Goal: Task Accomplishment & Management: Manage account settings

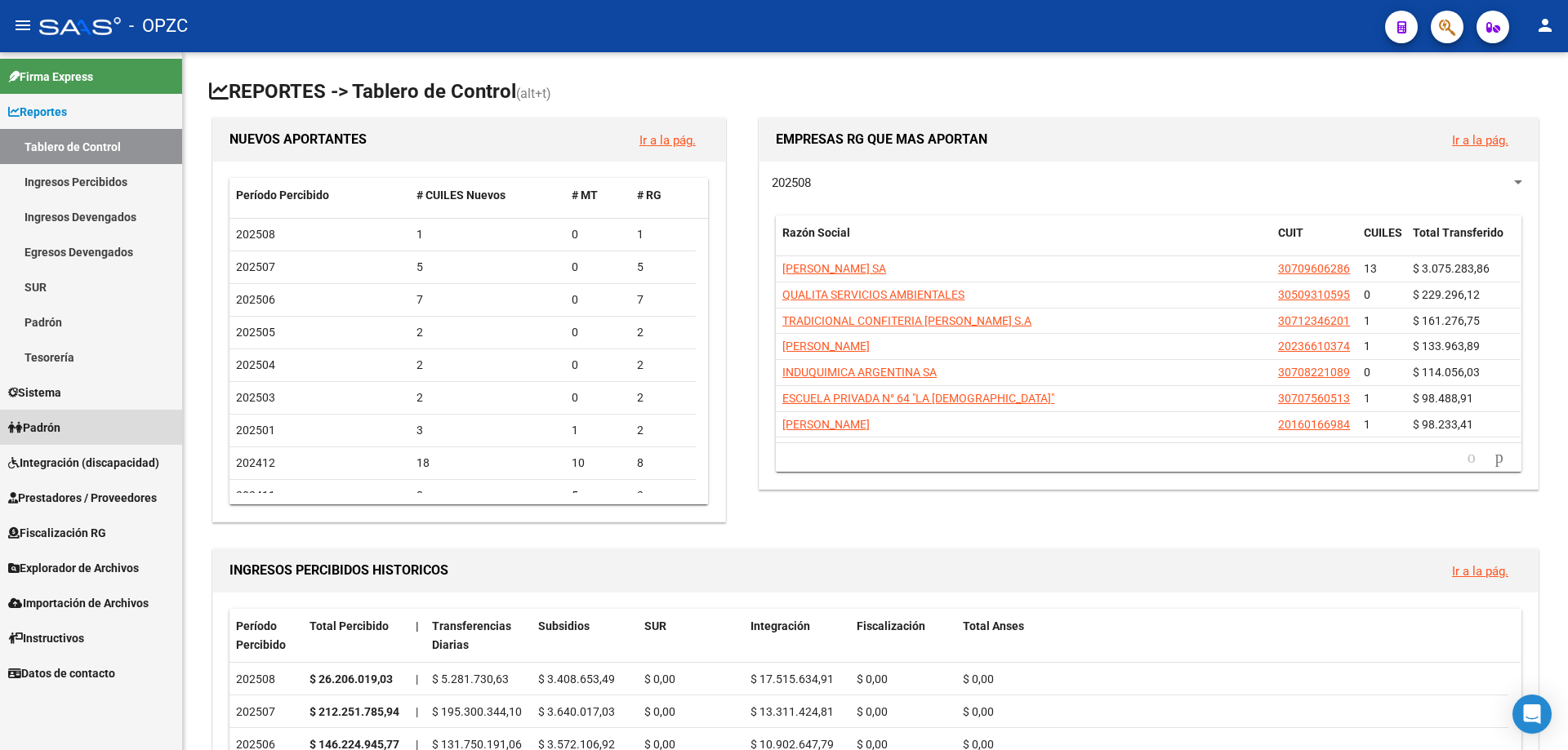
click at [86, 437] on link "Padrón" at bounding box center [91, 427] width 182 height 35
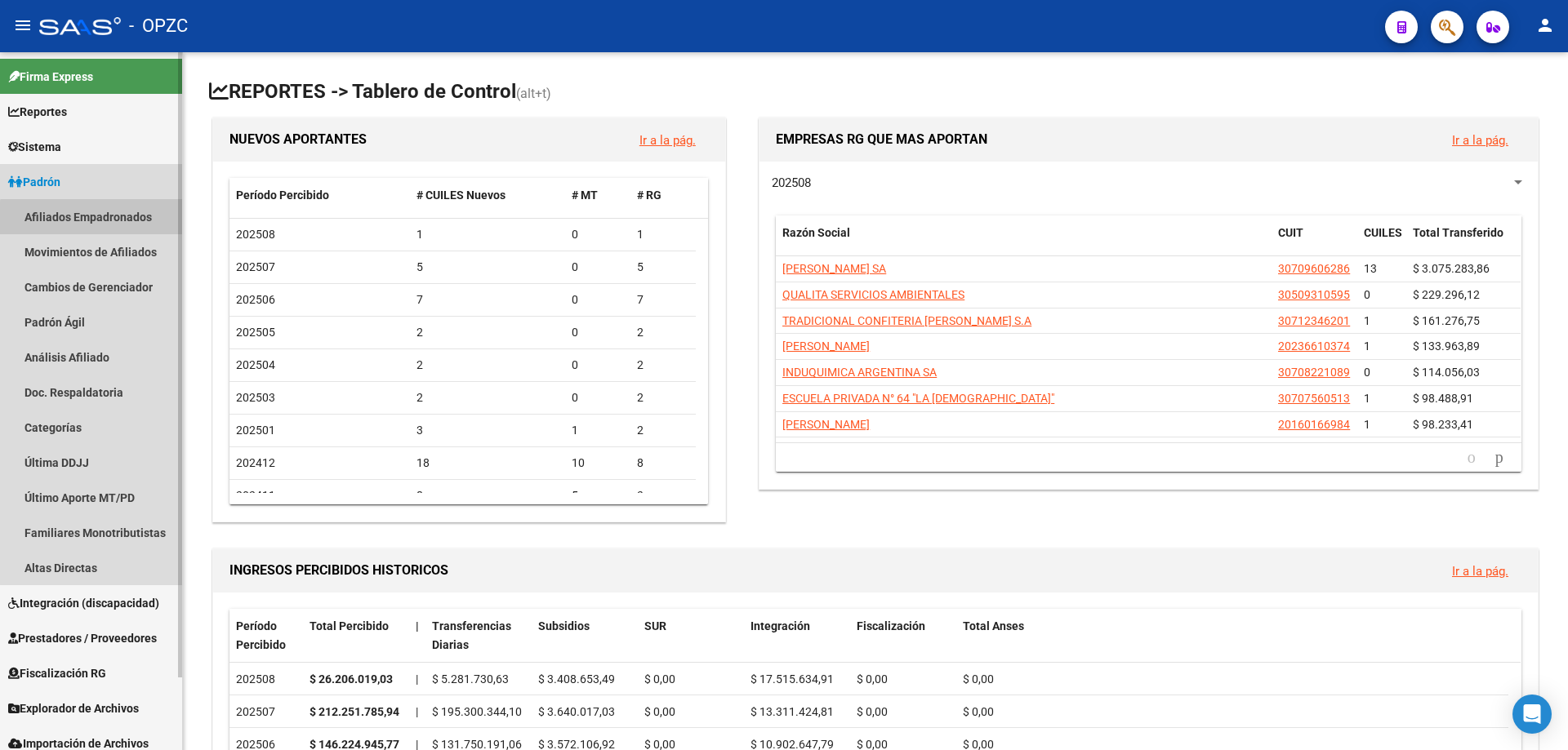
click at [95, 219] on link "Afiliados Empadronados" at bounding box center [91, 217] width 182 height 35
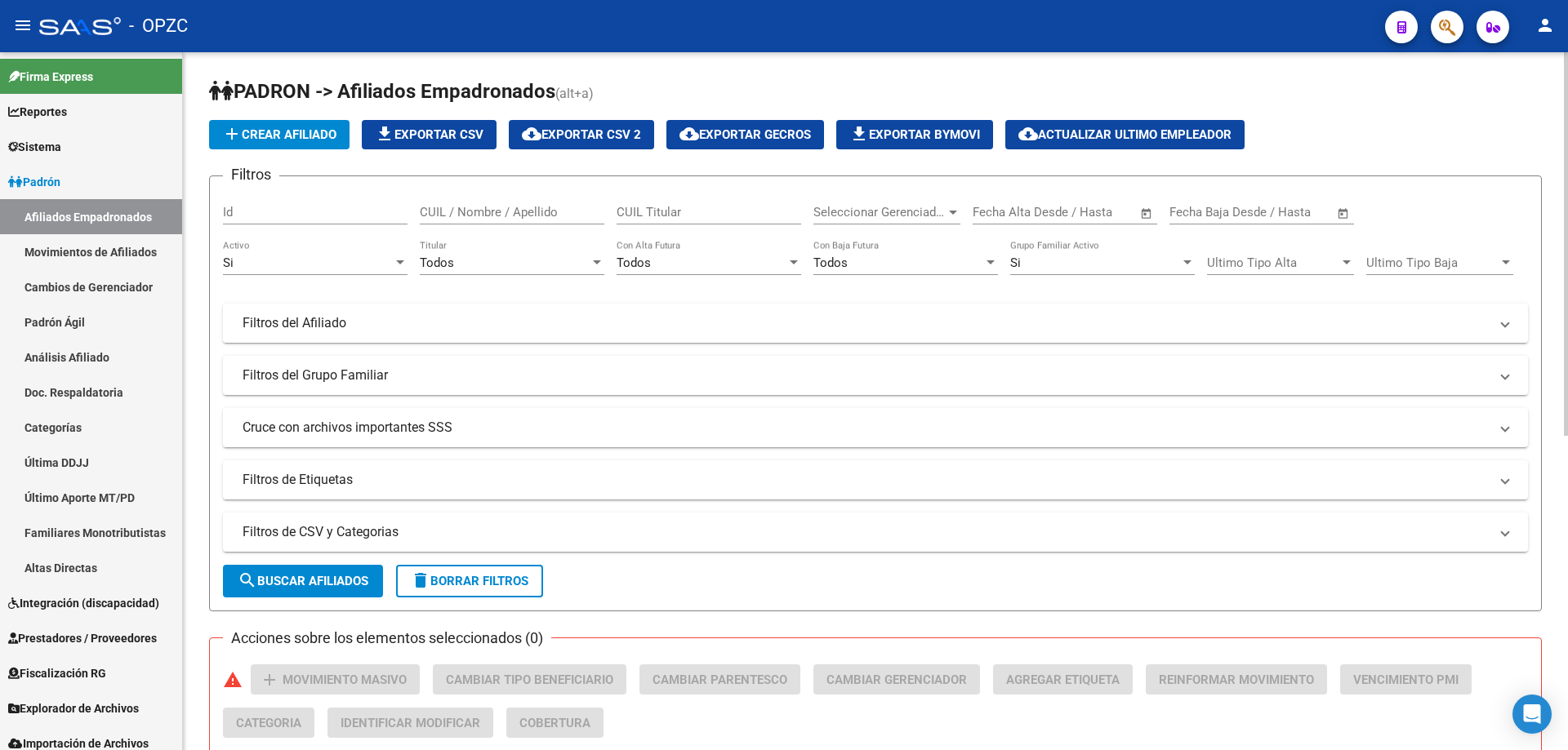
click at [491, 210] on input "CUIL / Nombre / Apellido" at bounding box center [511, 212] width 184 height 15
click at [453, 209] on input "lorenaisabel" at bounding box center [511, 212] width 184 height 15
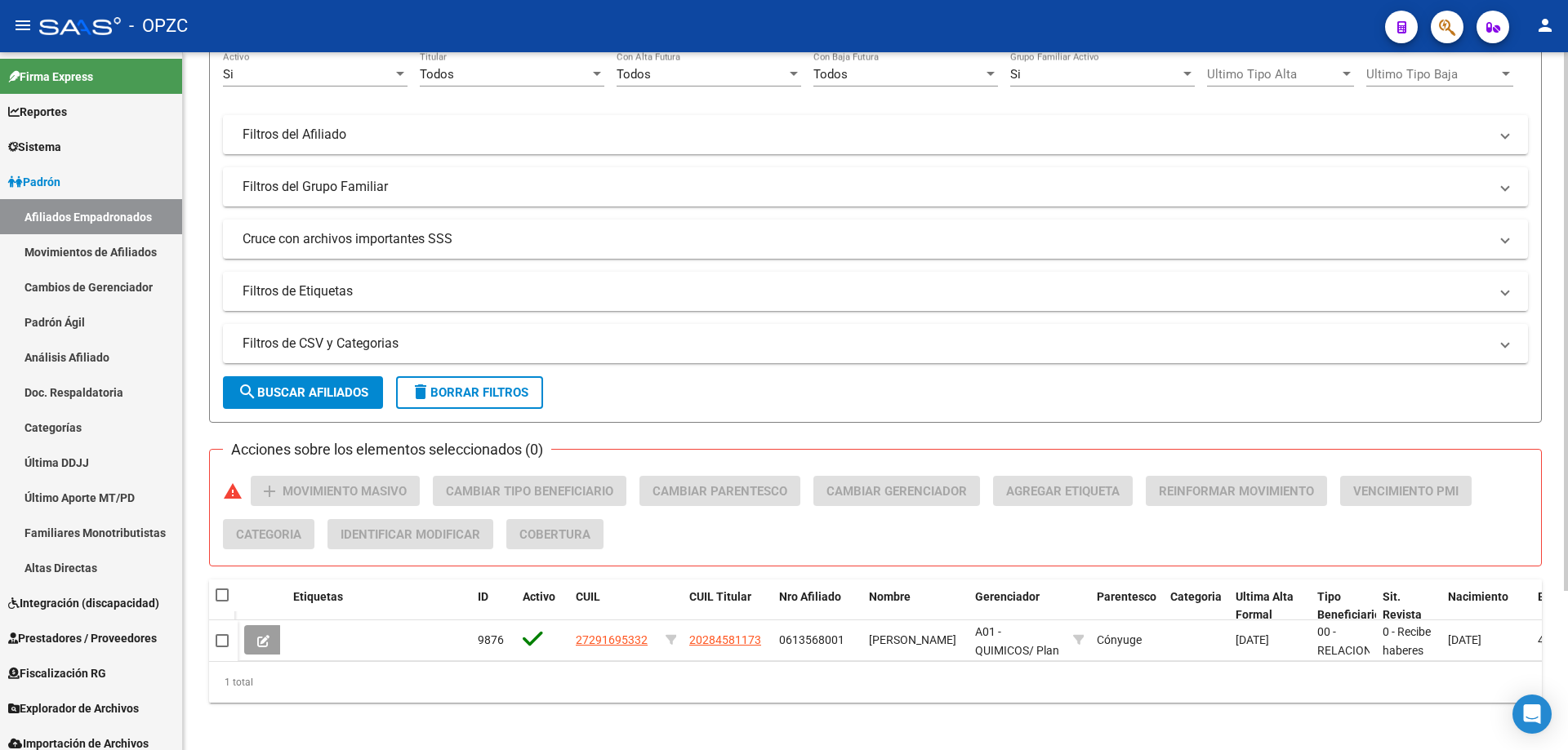
scroll to position [206, 0]
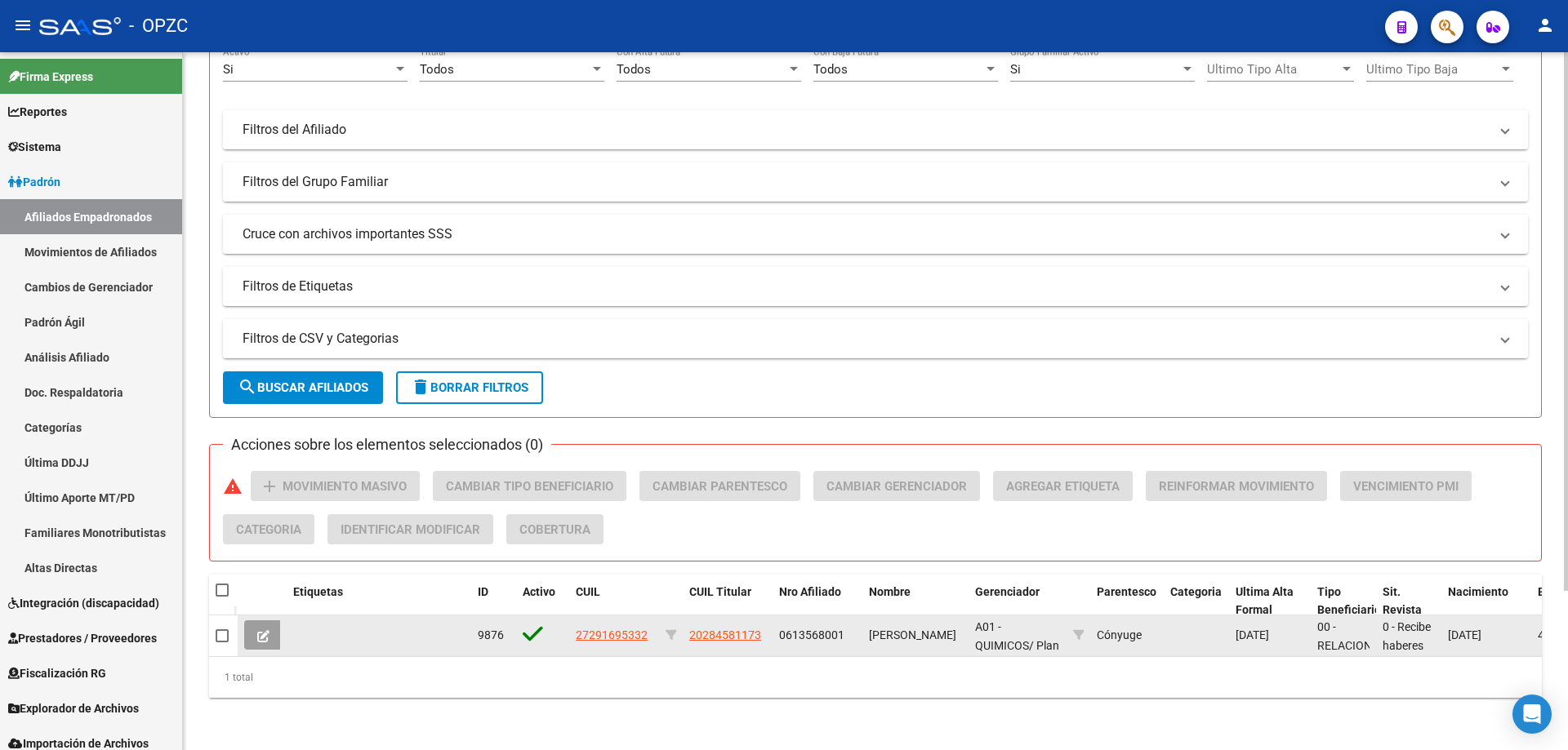
type input "[PERSON_NAME]"
click at [254, 620] on button at bounding box center [263, 635] width 38 height 30
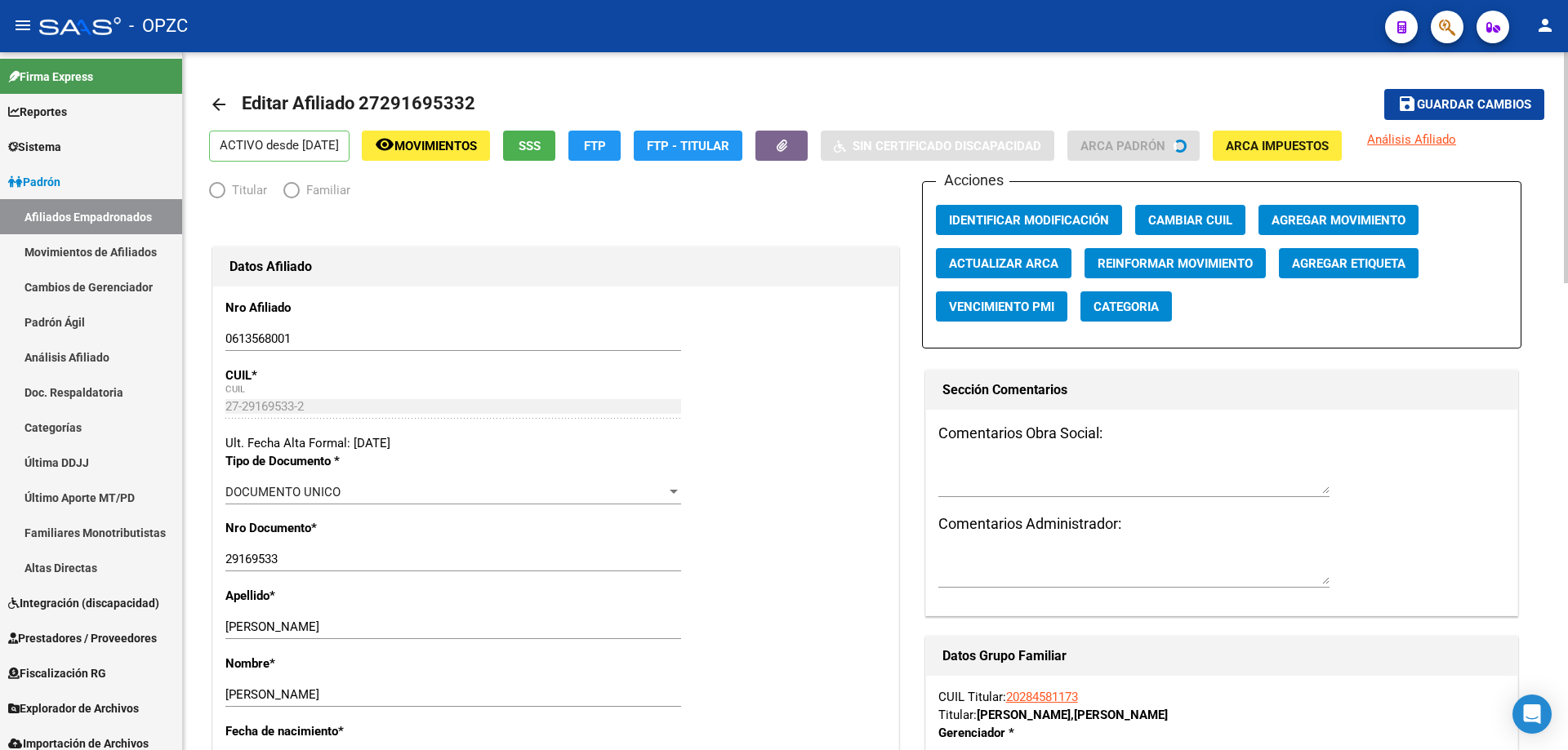
radio input "true"
type input "30-50101845-3"
click at [1141, 300] on span "Categoria" at bounding box center [1126, 306] width 65 height 15
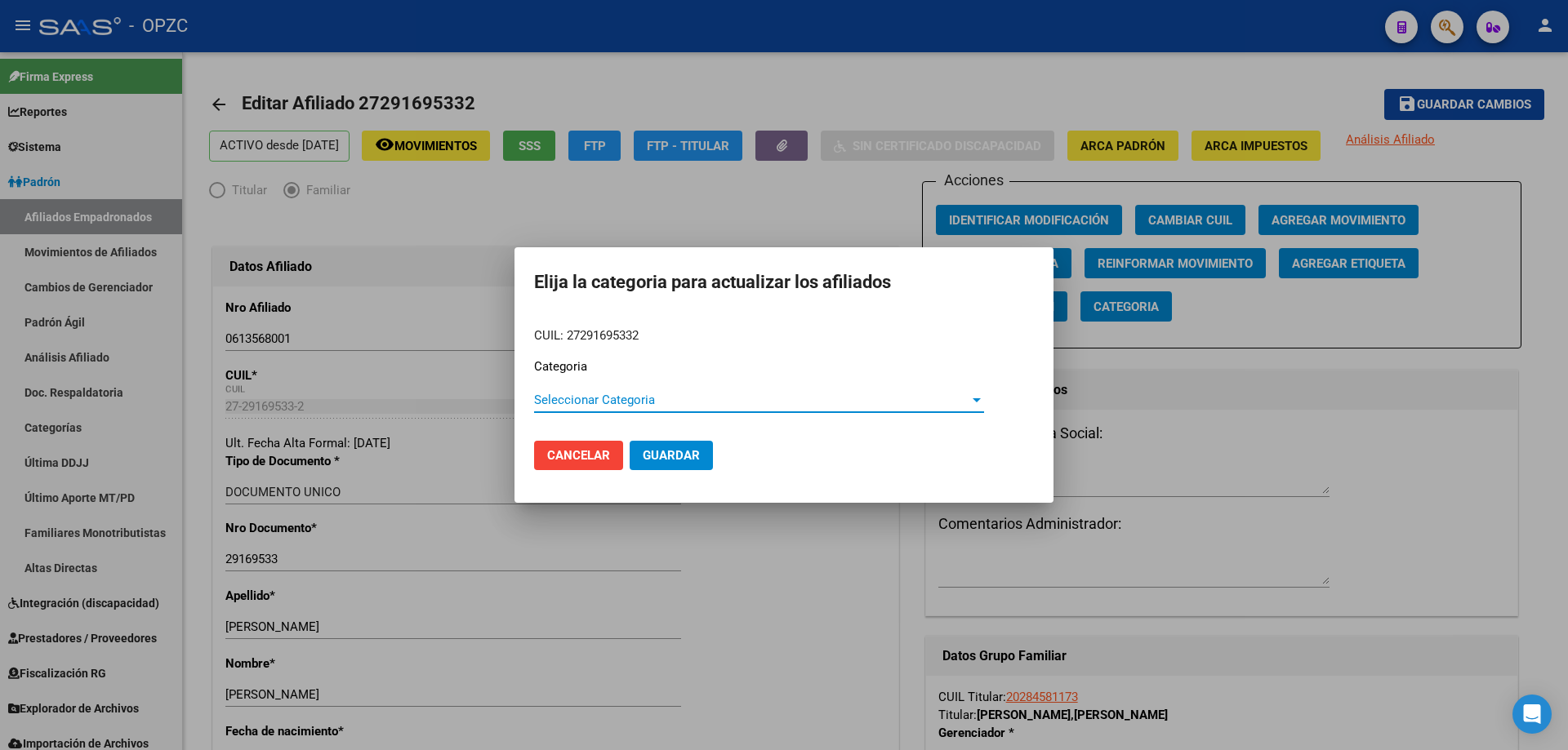
click at [616, 396] on span "Seleccionar Categoria" at bounding box center [751, 400] width 435 height 15
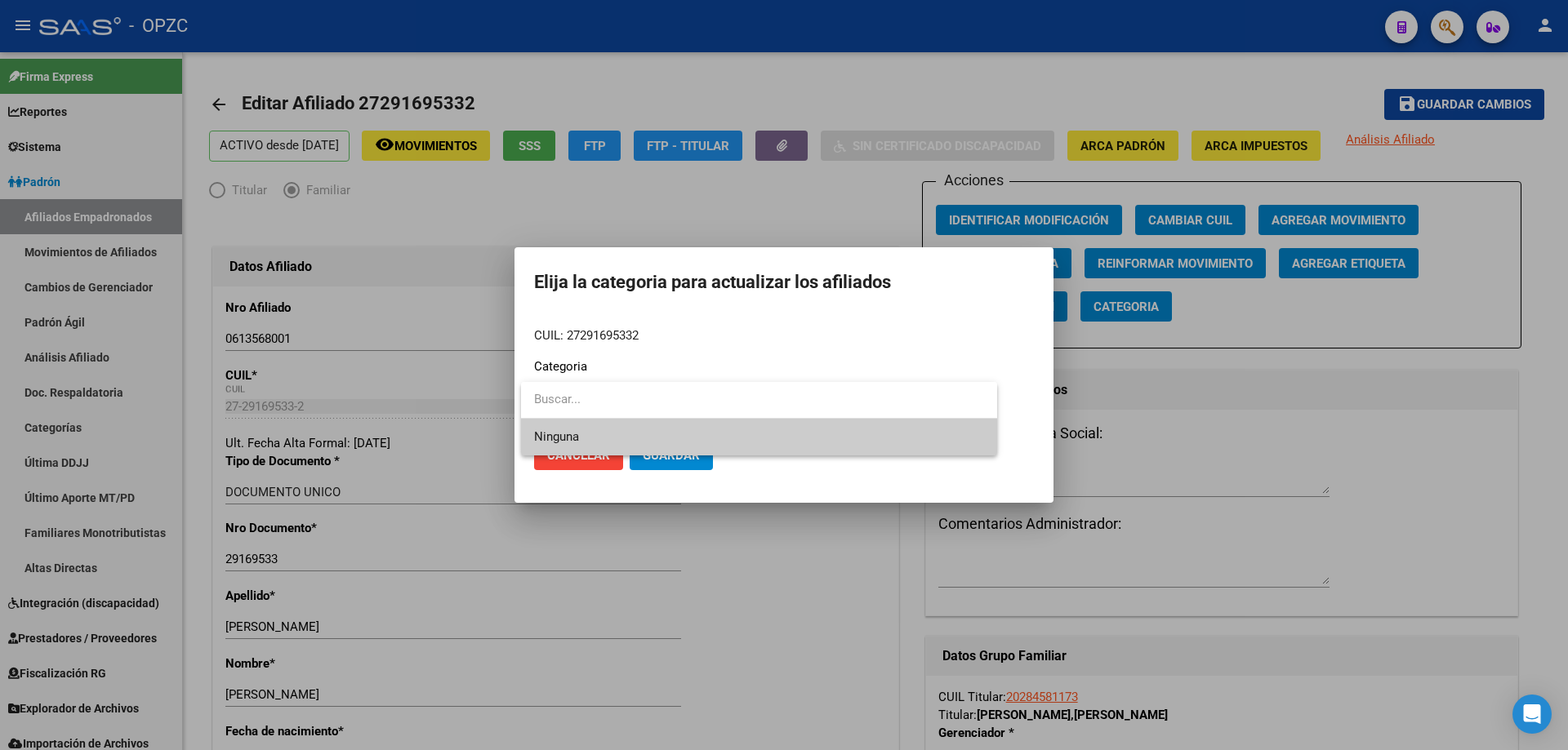
click at [1007, 287] on div at bounding box center [784, 375] width 1568 height 750
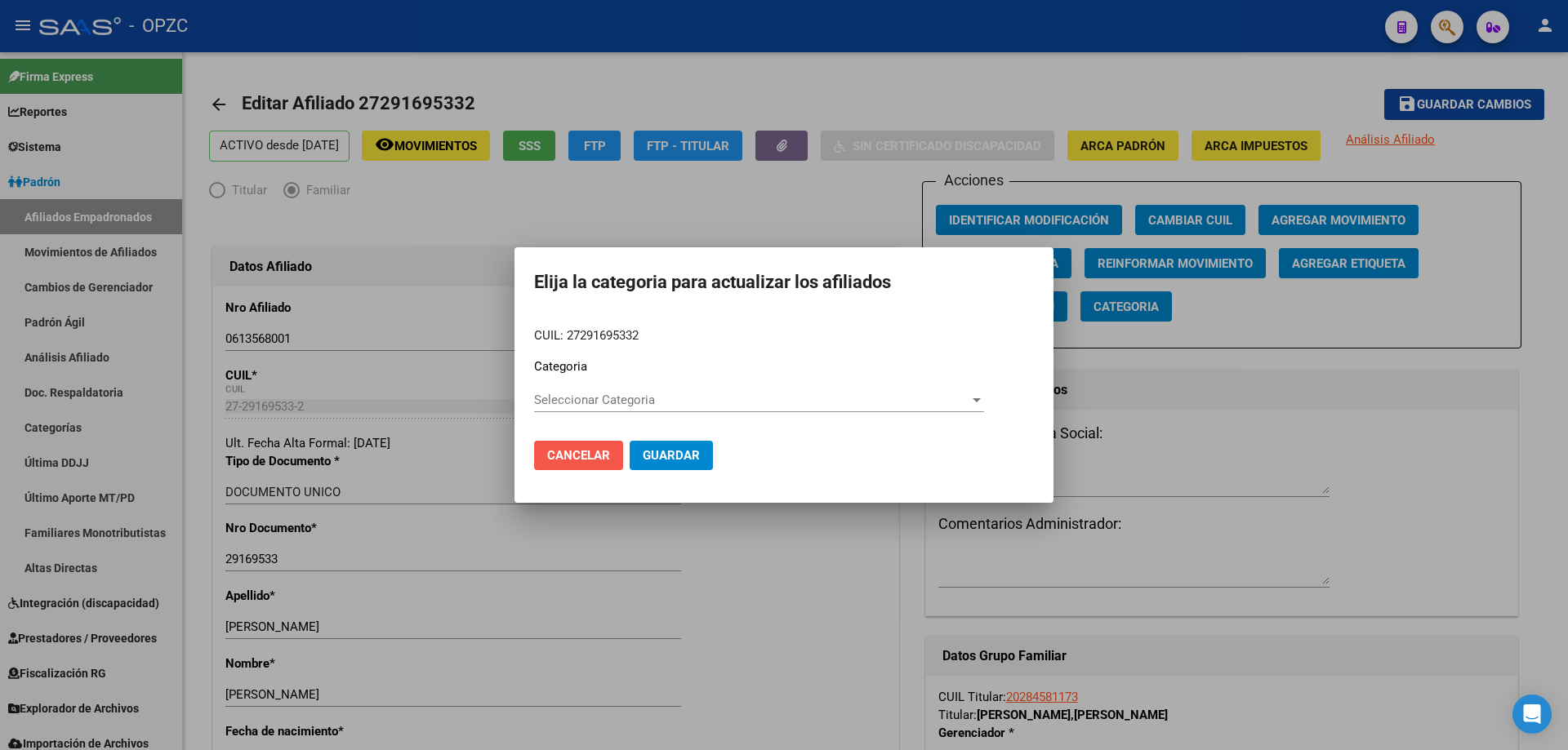
click at [603, 449] on span "Cancelar" at bounding box center [579, 455] width 63 height 15
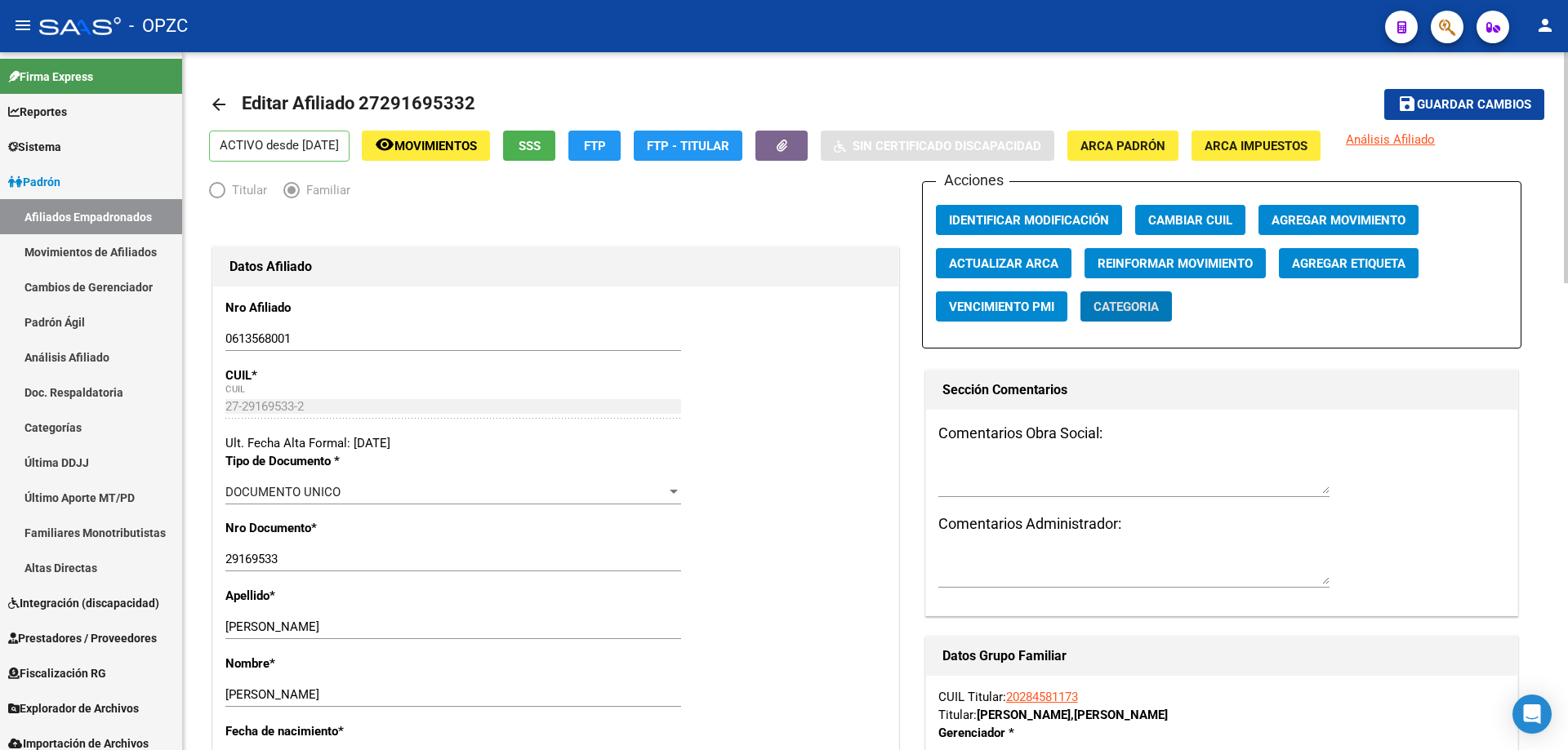
click at [1321, 263] on span "Agregar Etiqueta" at bounding box center [1348, 263] width 113 height 15
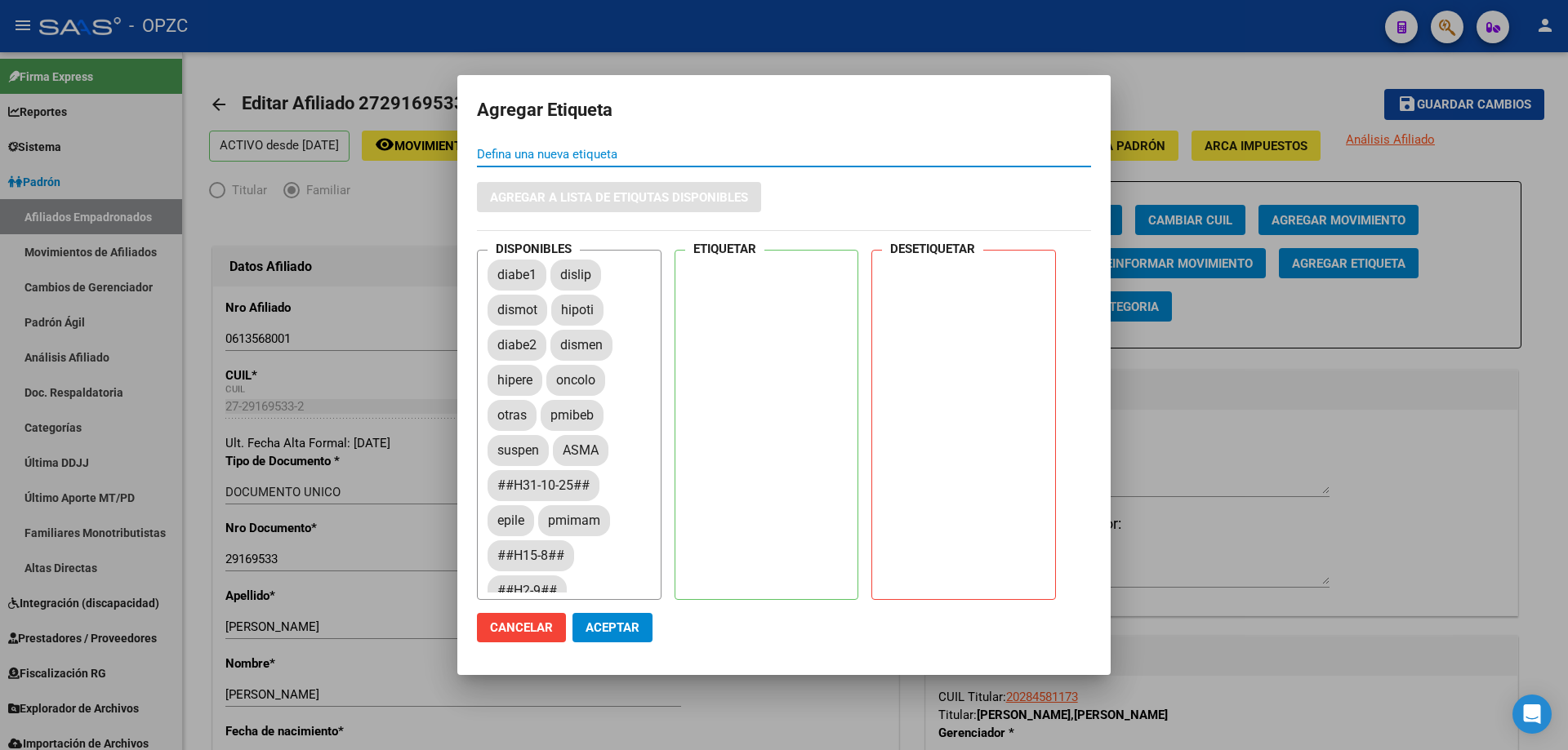
click at [949, 56] on div at bounding box center [784, 375] width 1568 height 750
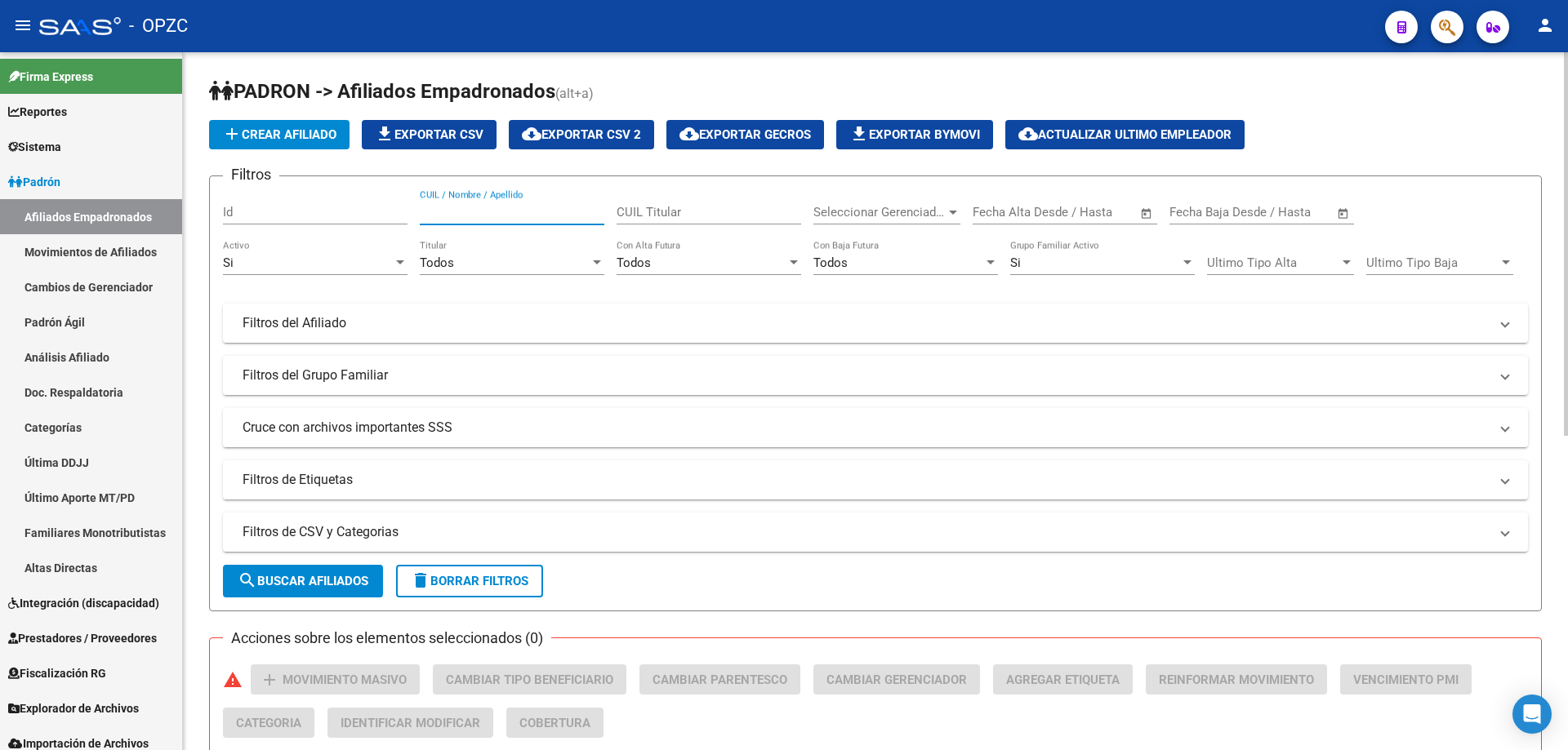
click at [505, 211] on input "CUIL / Nombre / Apellido" at bounding box center [511, 212] width 184 height 15
click at [454, 212] on input "lorenaisabel" at bounding box center [511, 212] width 184 height 15
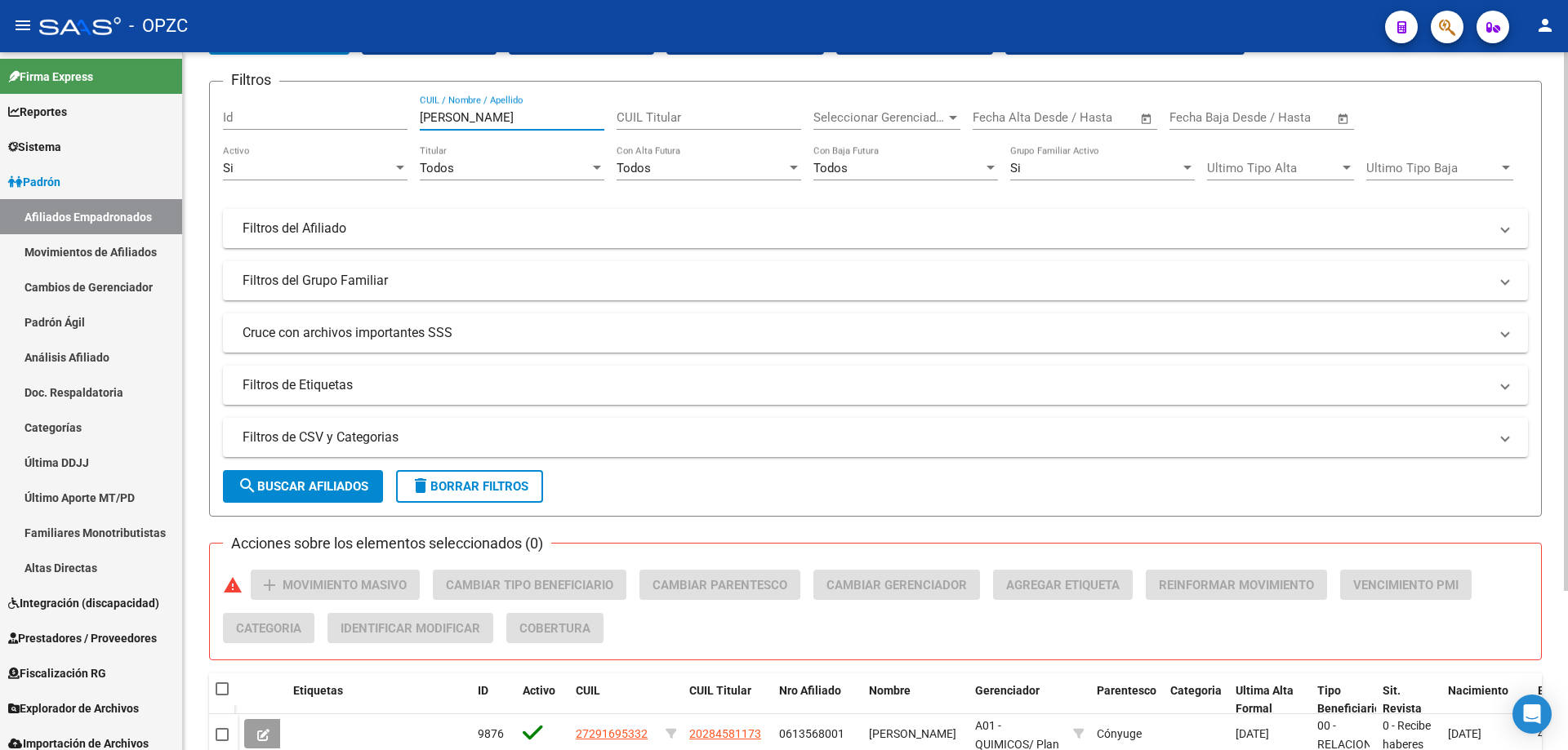
scroll to position [206, 0]
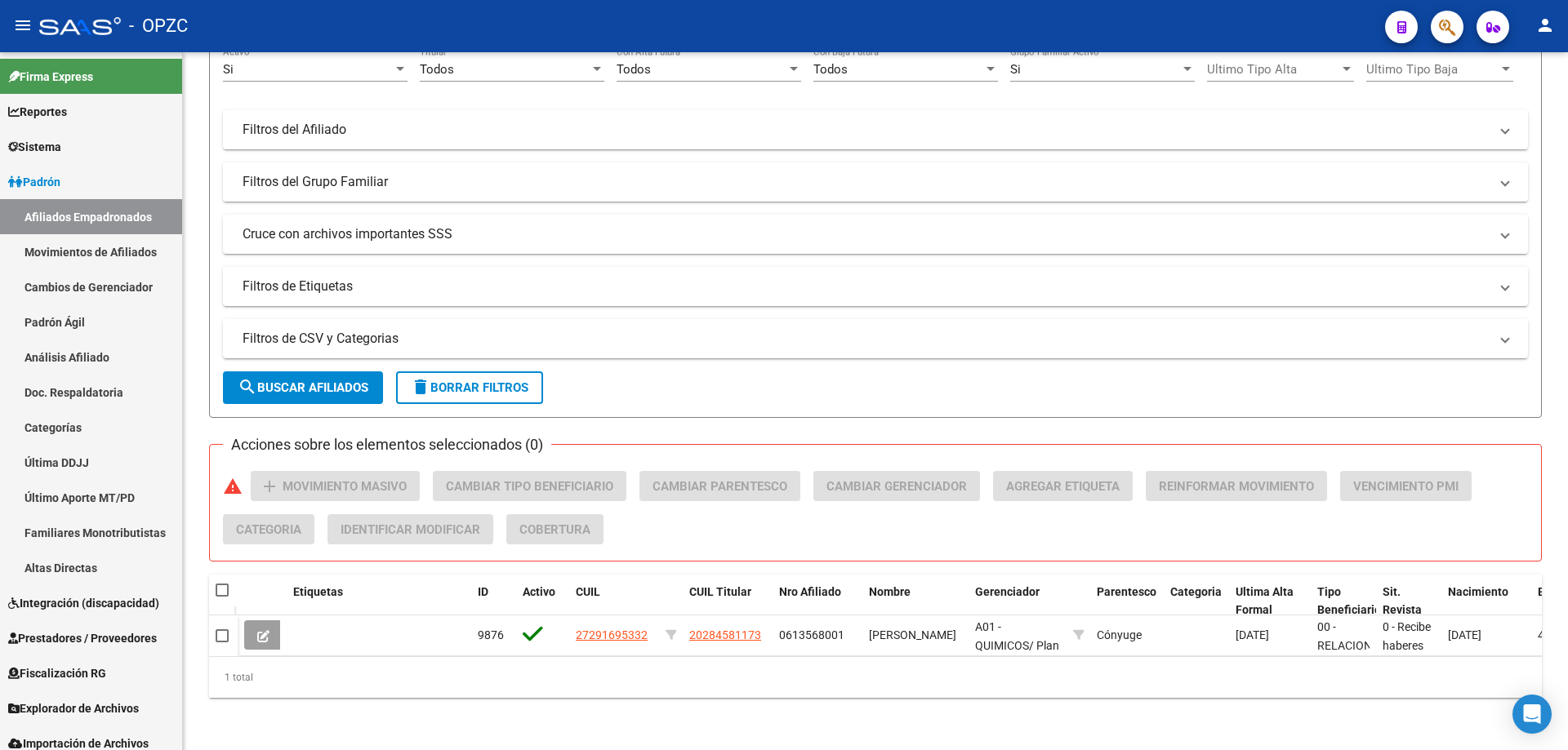
type input "[PERSON_NAME]"
